Goal: Task Accomplishment & Management: Manage account settings

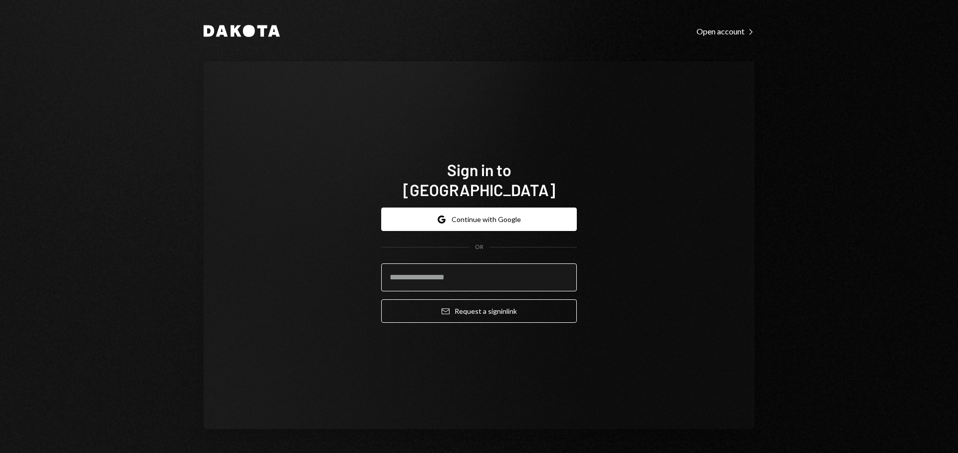
click at [473, 263] on input "email" at bounding box center [479, 277] width 196 height 28
click at [0, 452] on com-1password-button at bounding box center [0, 453] width 0 height 0
type input "**********"
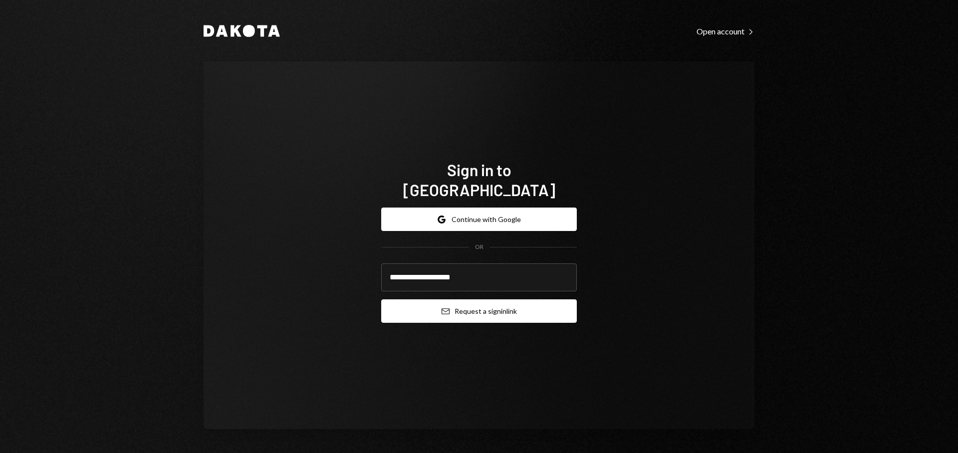
click at [497, 304] on button "Email Request a sign in link" at bounding box center [479, 310] width 196 height 23
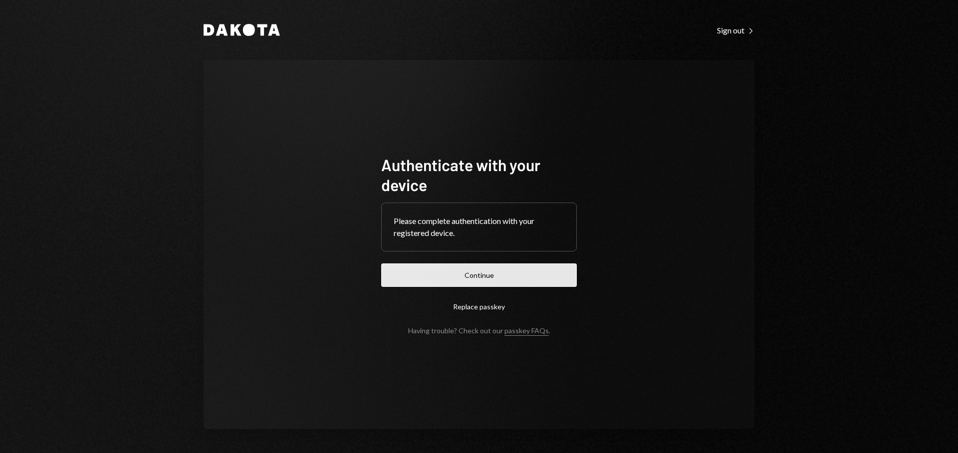
click at [504, 283] on button "Continue" at bounding box center [479, 274] width 196 height 23
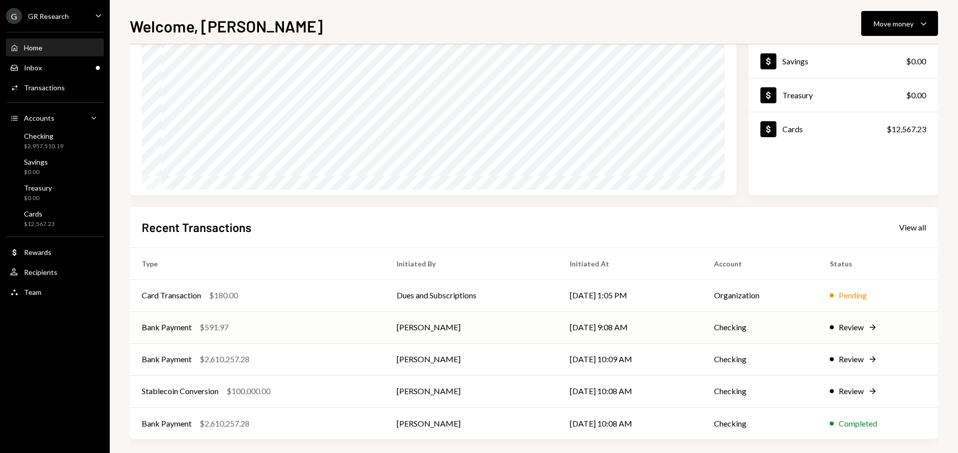
scroll to position [101, 0]
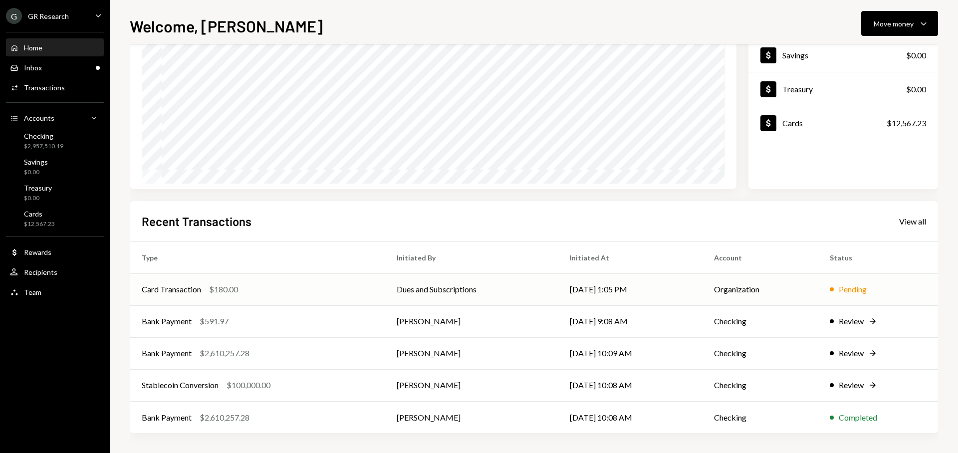
click at [419, 298] on td "Dues and Subscriptions" at bounding box center [471, 289] width 173 height 32
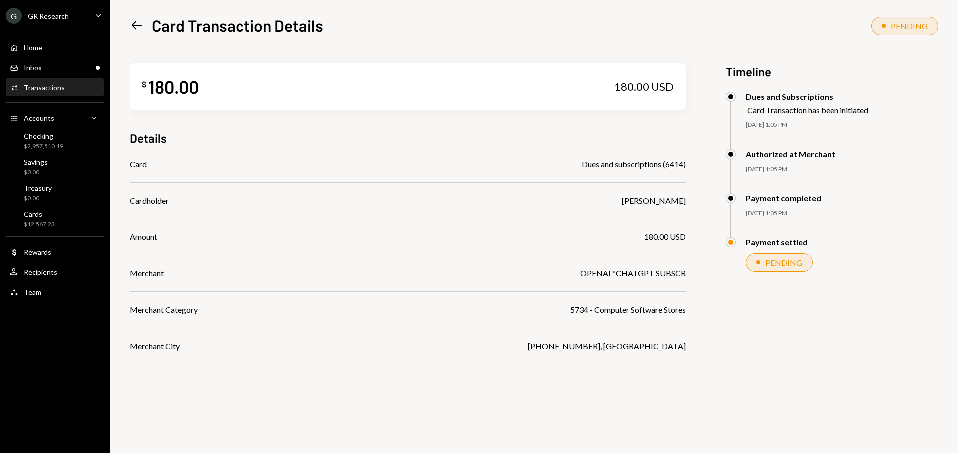
click at [135, 26] on icon "Left Arrow" at bounding box center [137, 25] width 14 height 14
